Goal: Task Accomplishment & Management: Manage account settings

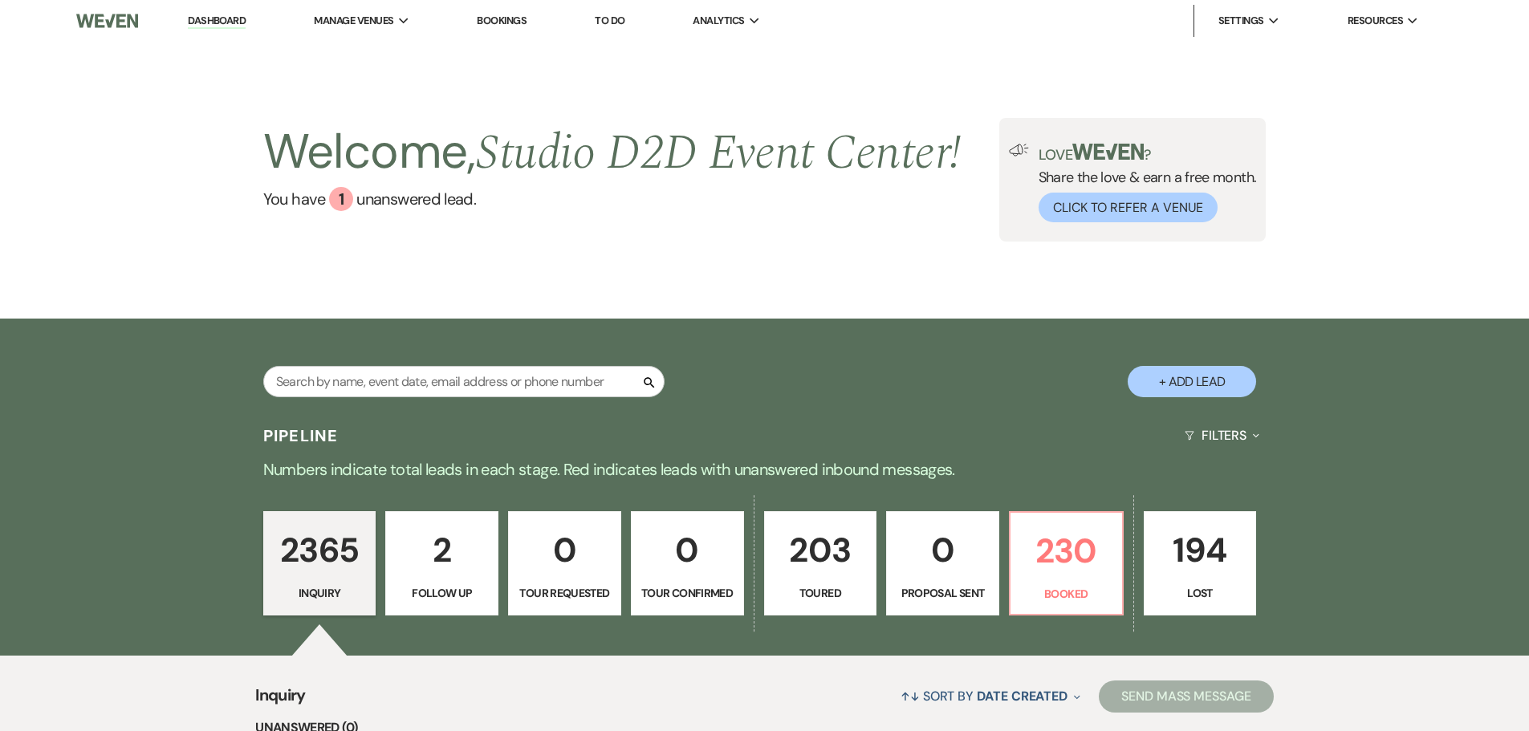
drag, startPoint x: 0, startPoint y: 0, endPoint x: 503, endPoint y: 21, distance: 503.8
click at [503, 21] on link "Bookings" at bounding box center [502, 21] width 50 height 14
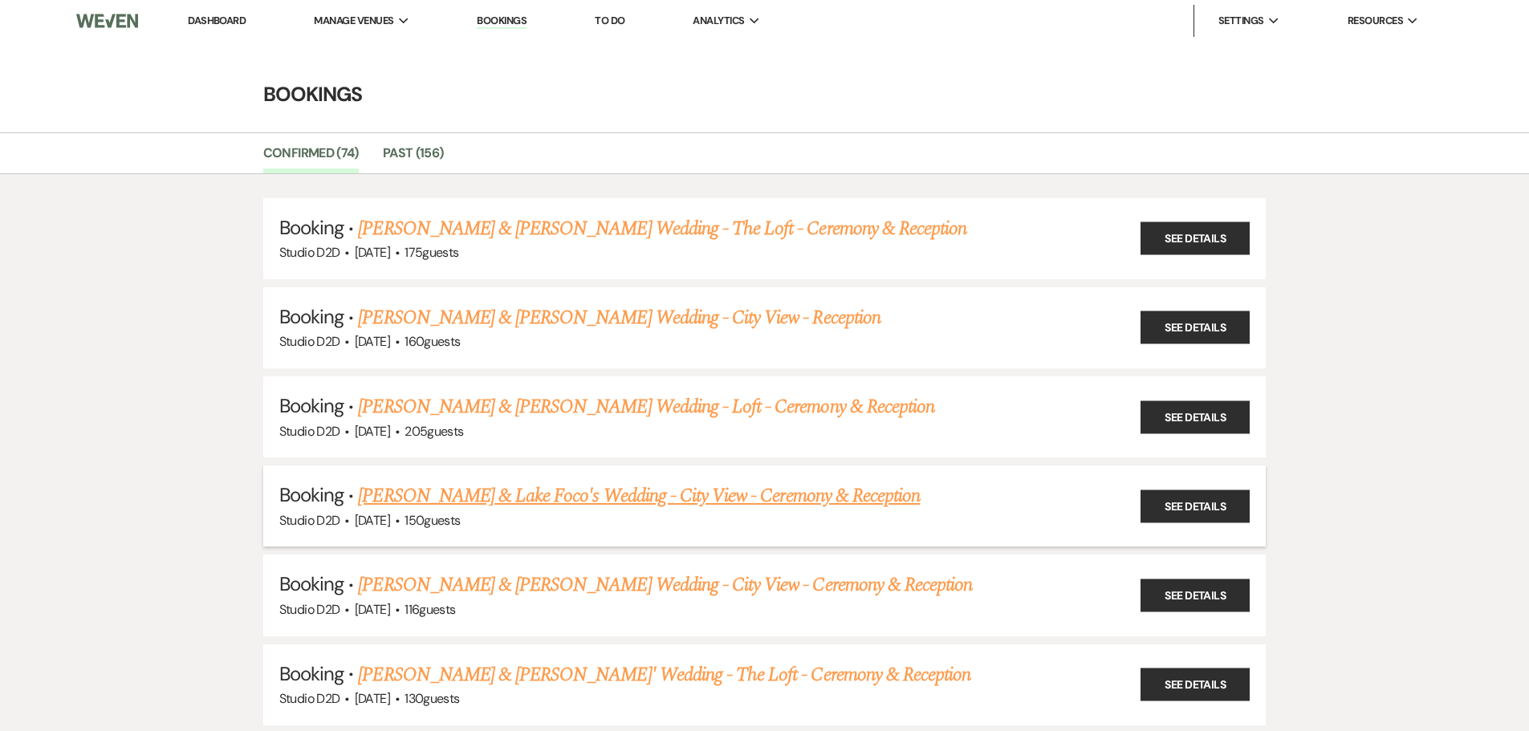
click at [551, 499] on link "[PERSON_NAME] & Lake Foco's Wedding - City View - Ceremony & Reception" at bounding box center [639, 496] width 562 height 29
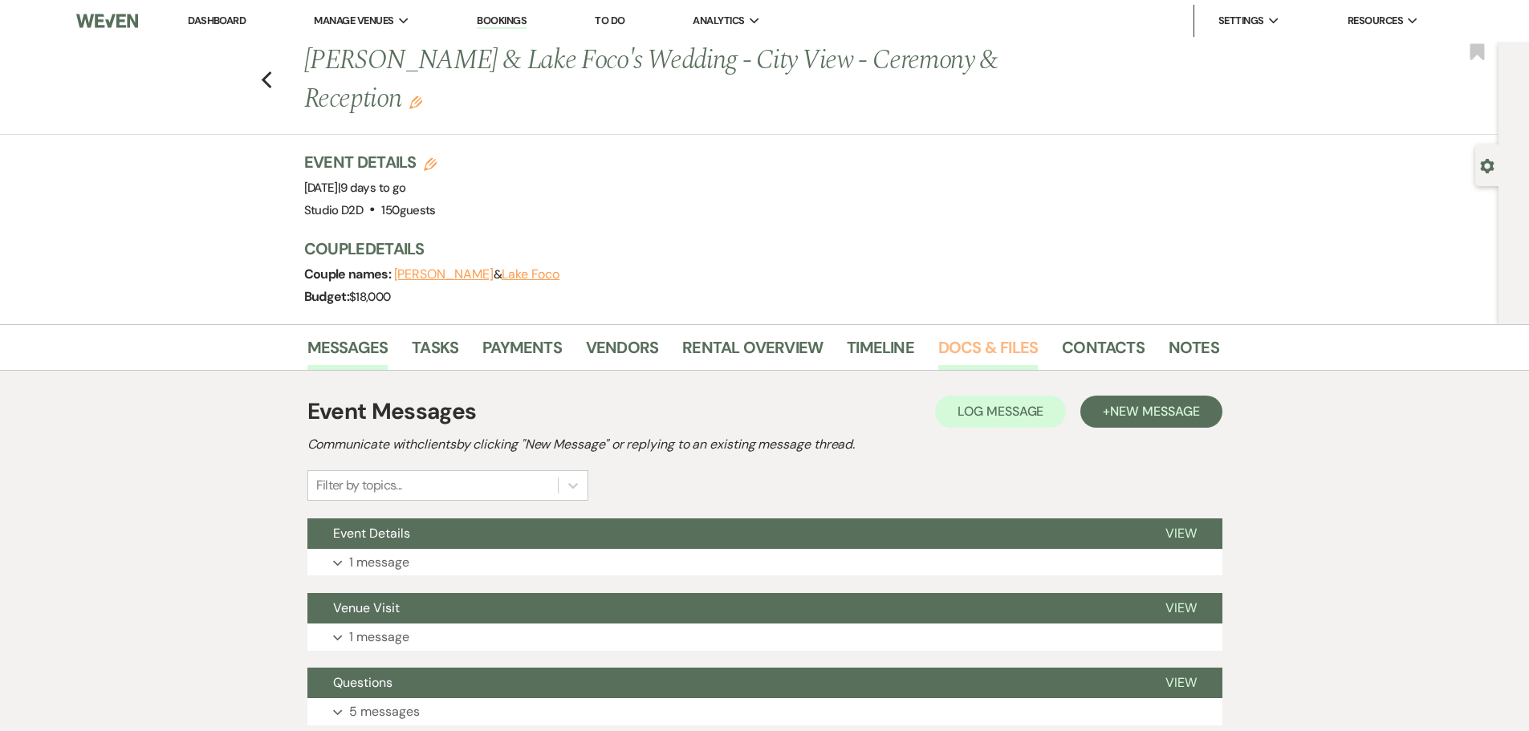
click at [964, 351] on link "Docs & Files" at bounding box center [988, 352] width 100 height 35
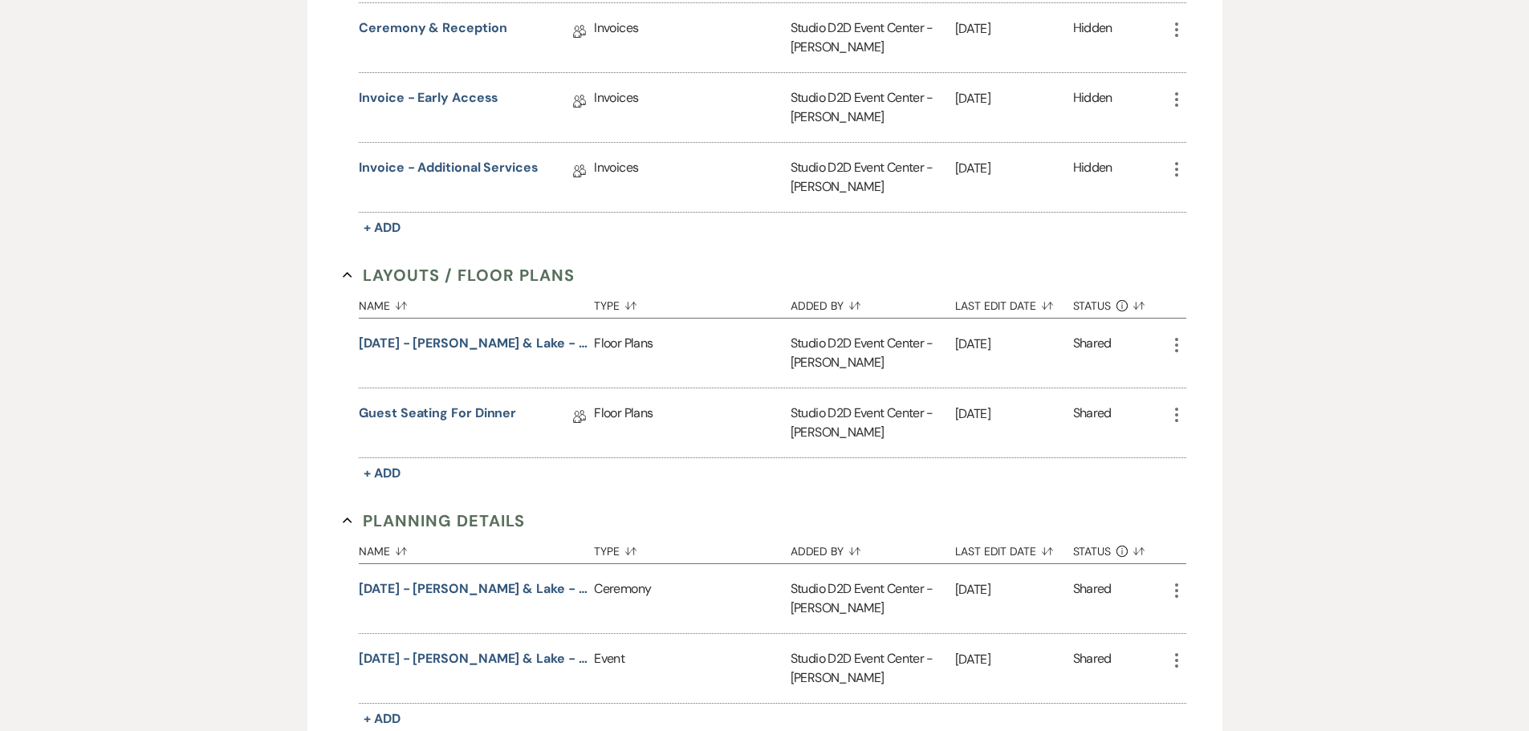
scroll to position [723, 0]
click at [473, 409] on link "Guest Seating for Dinner" at bounding box center [437, 415] width 157 height 25
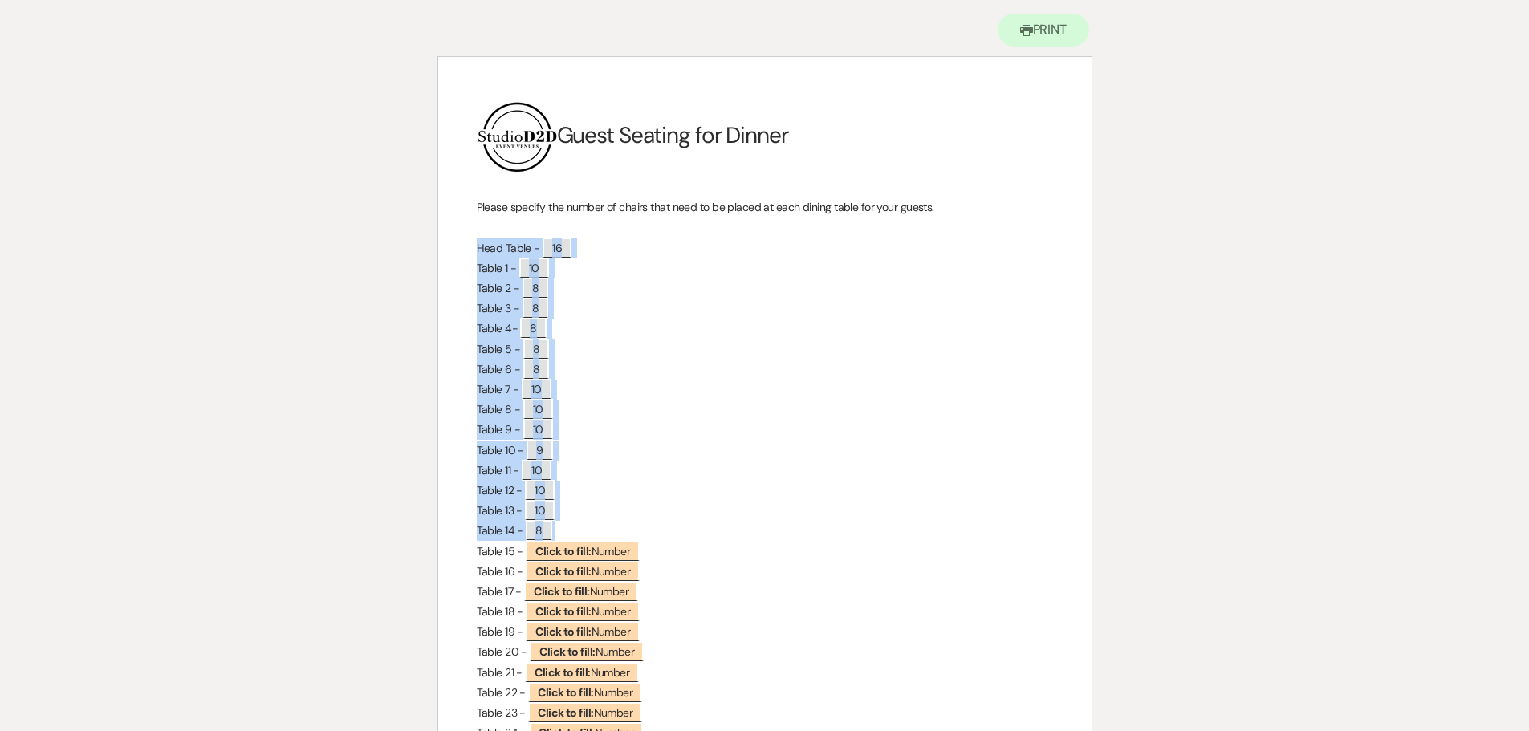
scroll to position [161, 0]
drag, startPoint x: 474, startPoint y: 405, endPoint x: 589, endPoint y: 531, distance: 170.4
click at [603, 533] on div "﻿ ﻿ Guest Seating for Dinner Please specify the number of chairs that need to b…" at bounding box center [764, 447] width 653 height 784
copy div "Head Table - ﻿ 16 ﻿ Table 1 - ﻿ 10 ﻿ Table 2 - ﻿ 8 ﻿ Table 3 - ﻿ 8 ﻿ Table 4- ﻿…"
